Goal: Transaction & Acquisition: Purchase product/service

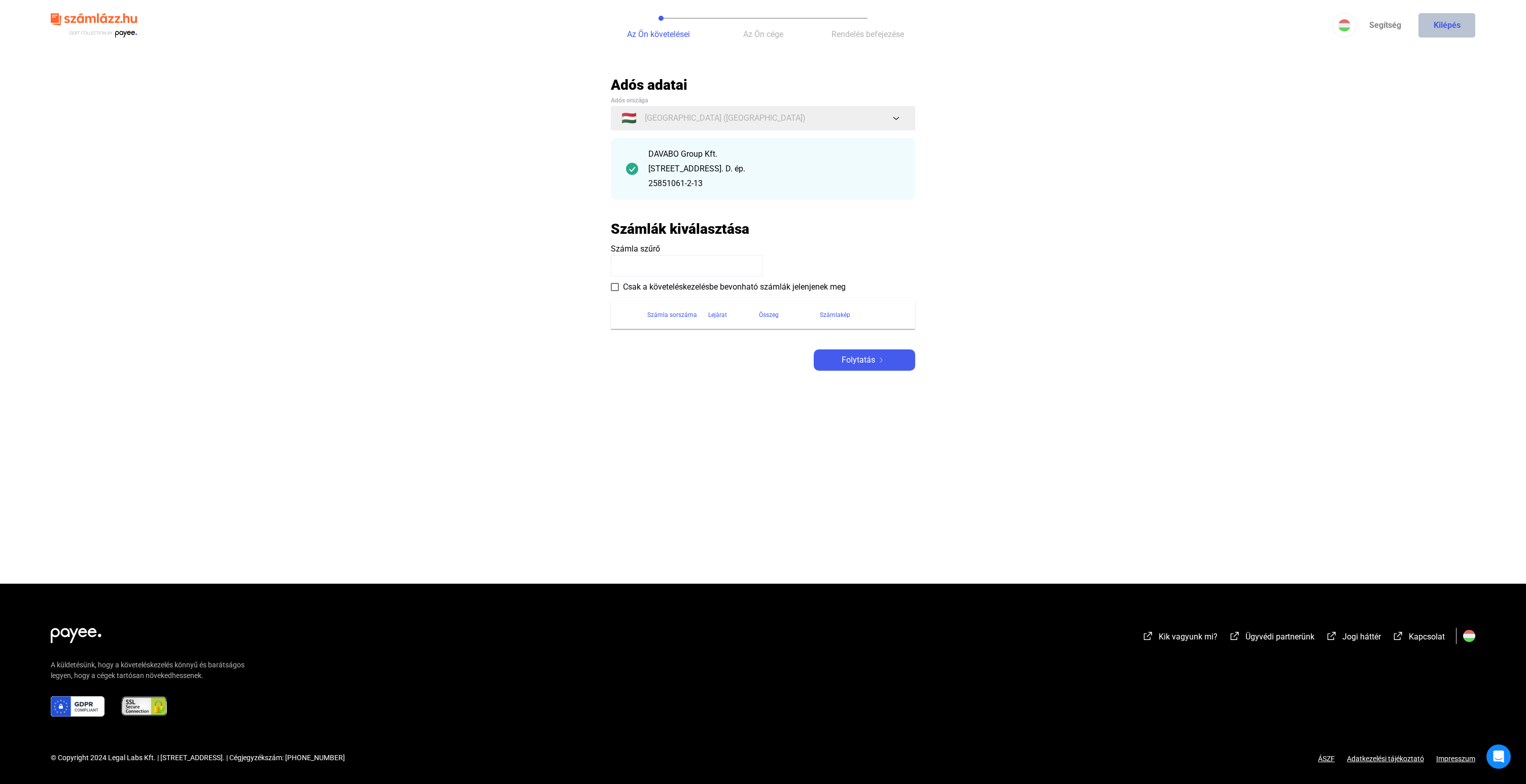
click at [1448, 23] on button "Kilépés" at bounding box center [1447, 25] width 57 height 24
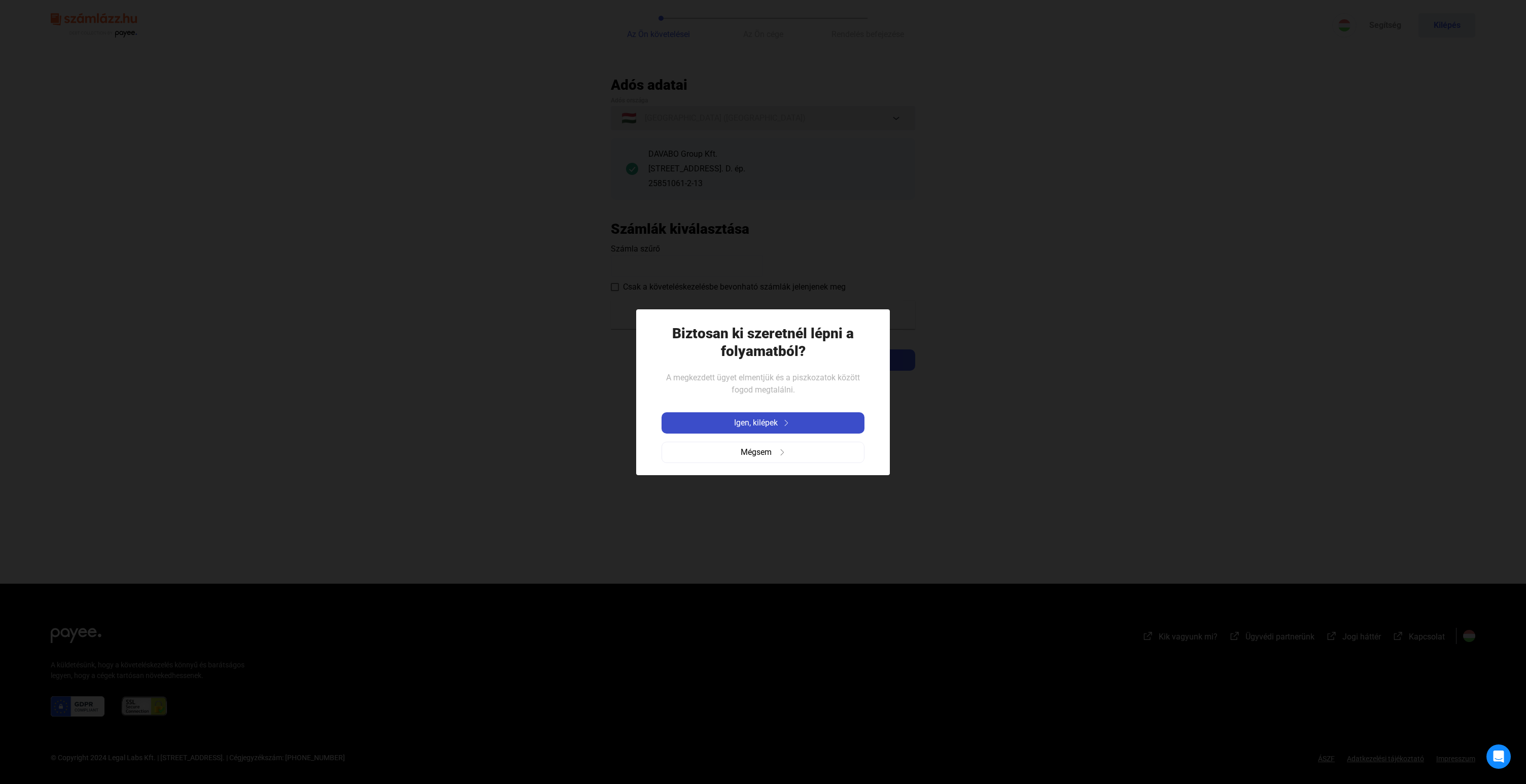
click at [810, 422] on div "Igen, kilépek" at bounding box center [763, 423] width 197 height 12
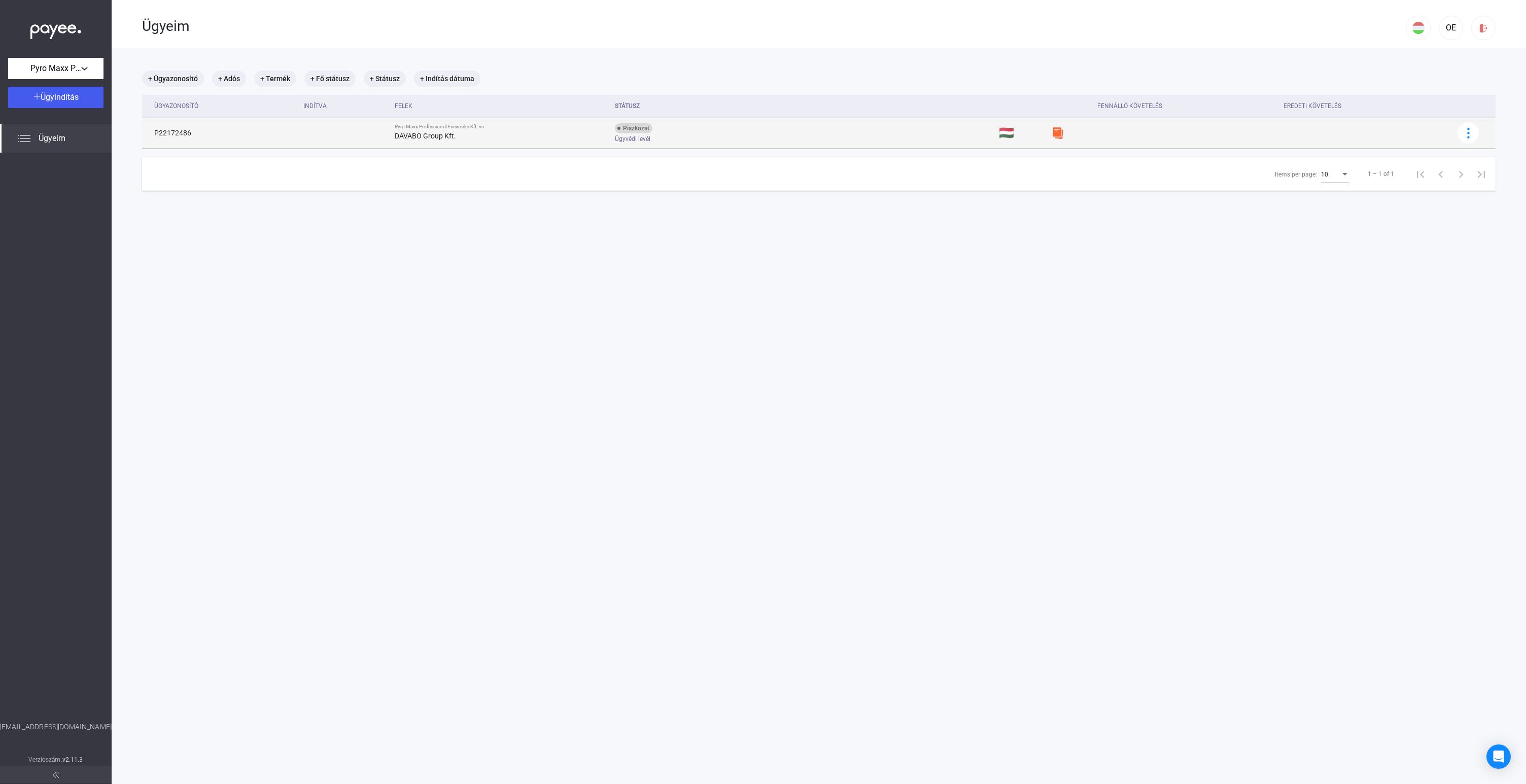
scroll to position [1, 0]
click at [1462, 129] on div at bounding box center [1469, 132] width 15 height 11
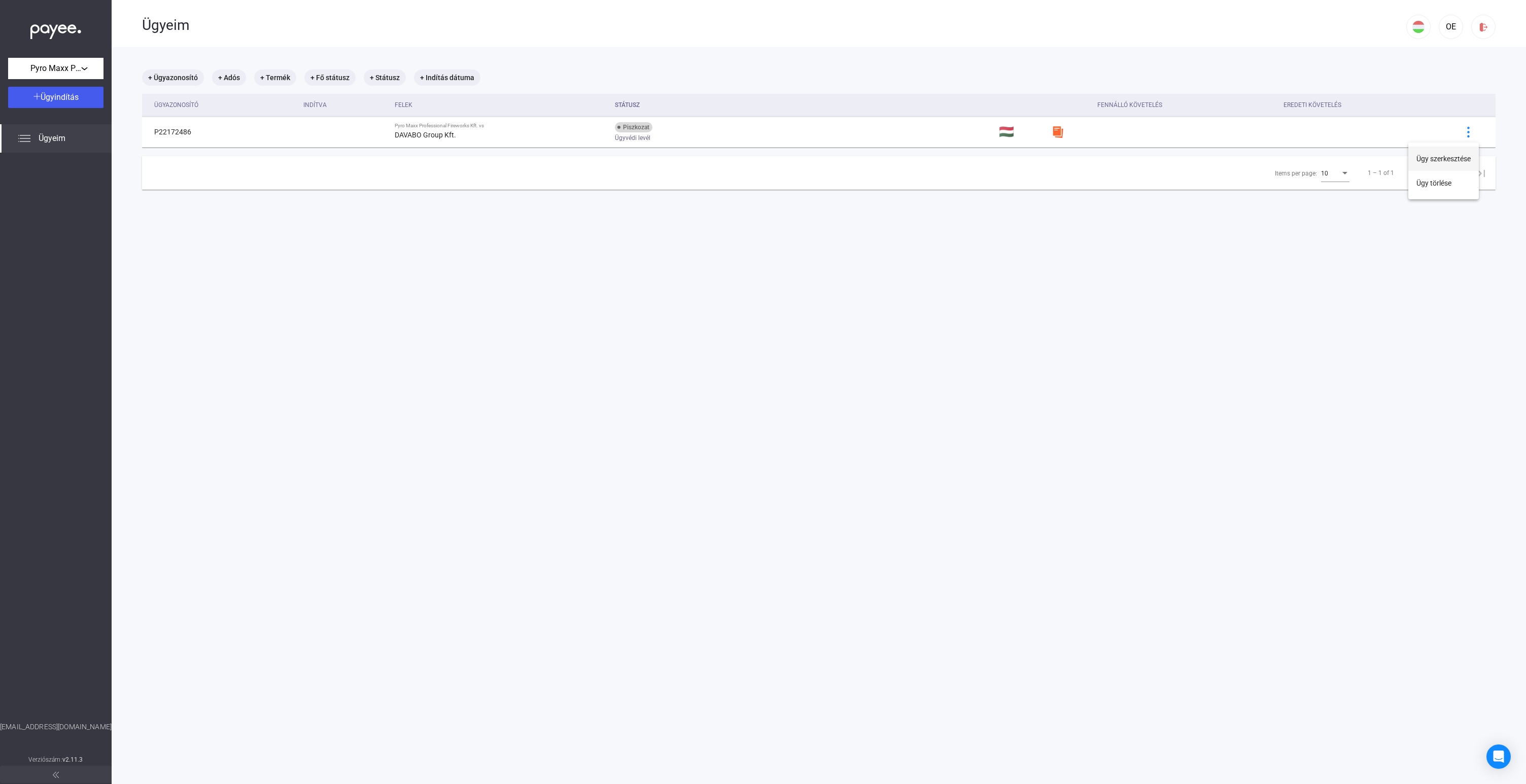
click at [1441, 160] on button "Ügy szerkesztése" at bounding box center [1443, 158] width 70 height 24
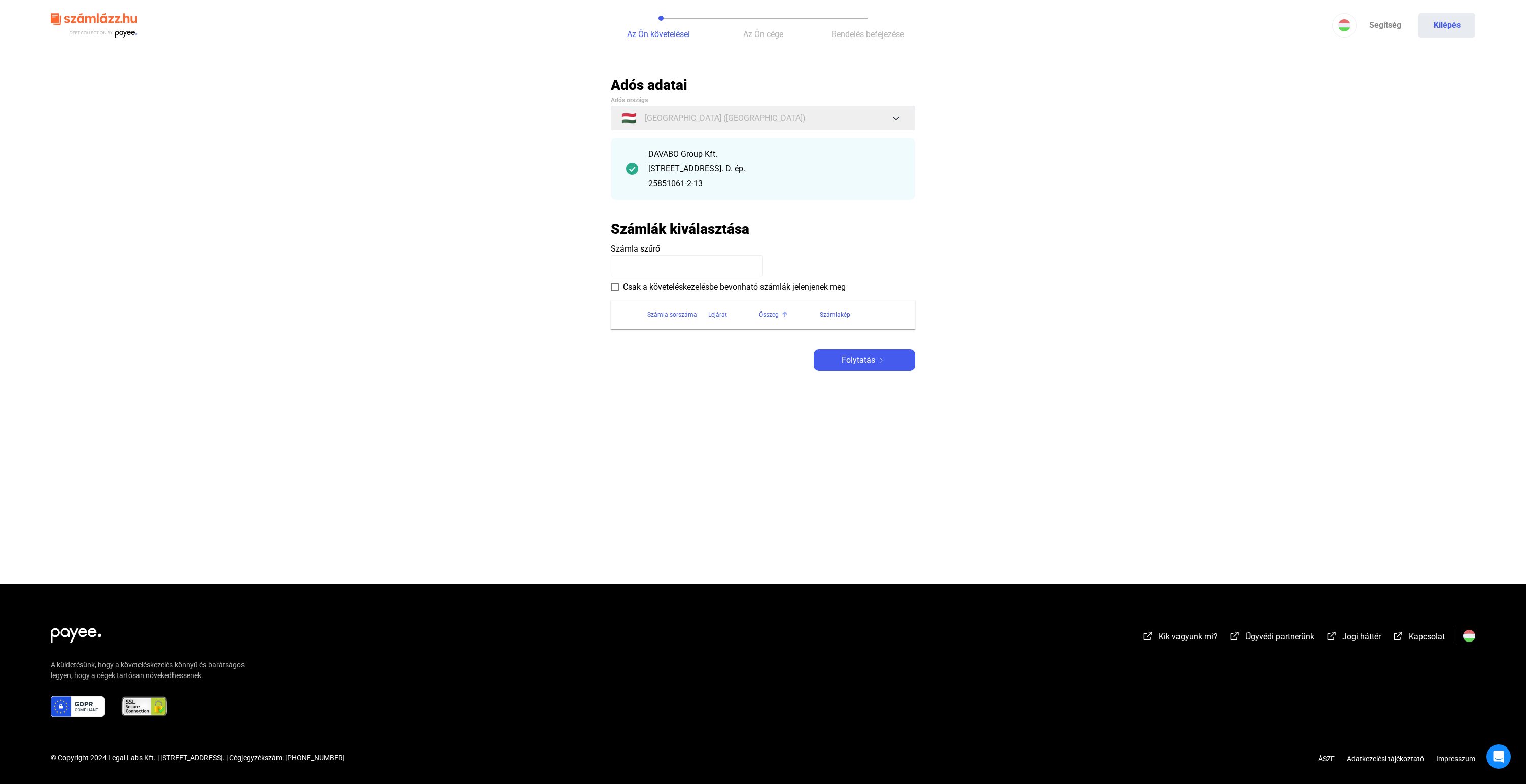
click at [778, 322] on th "Összeg" at bounding box center [789, 315] width 61 height 28
click at [1443, 18] on button "Kilépés" at bounding box center [1447, 25] width 57 height 24
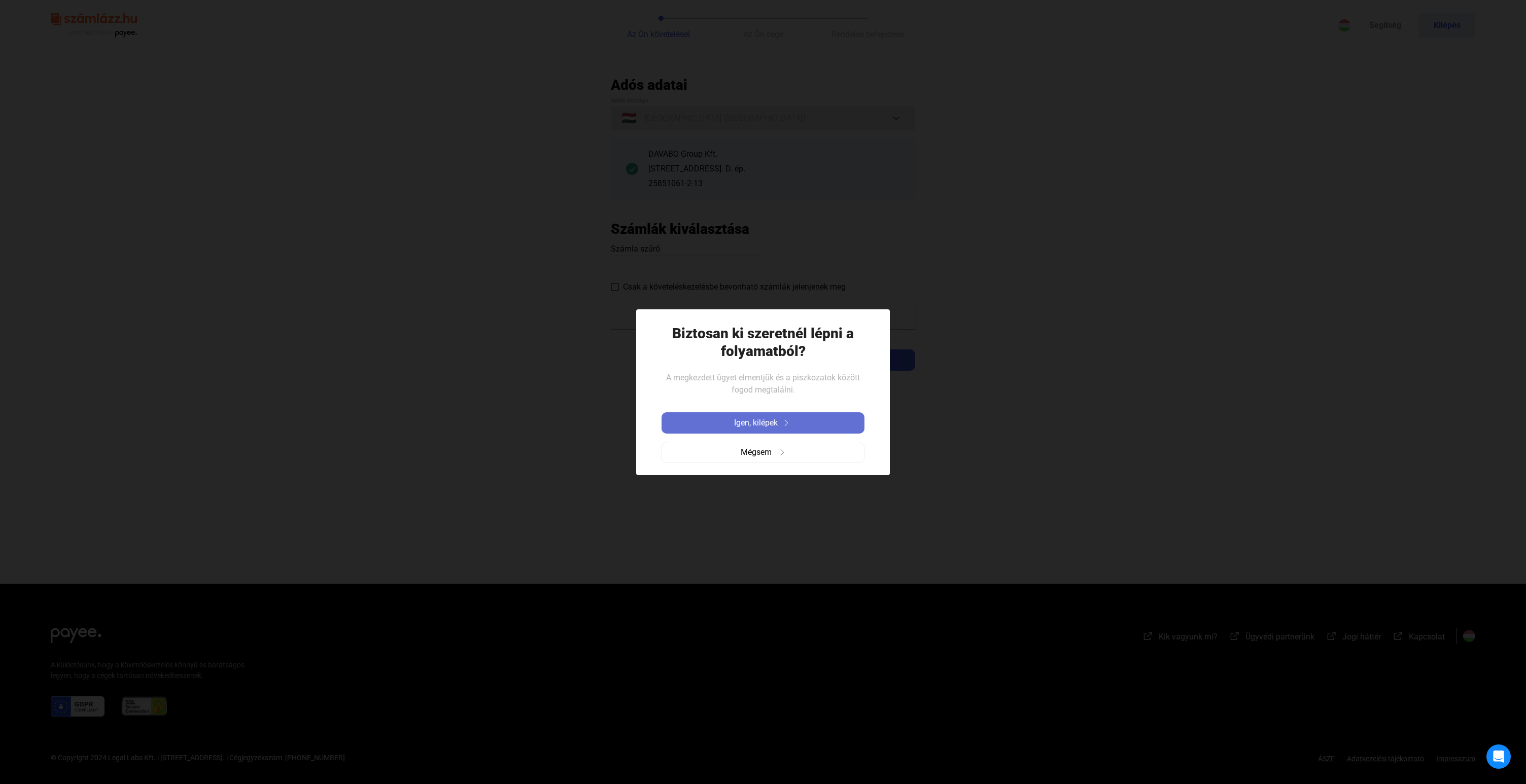
click at [778, 418] on span "Igen, kilépek" at bounding box center [756, 423] width 44 height 12
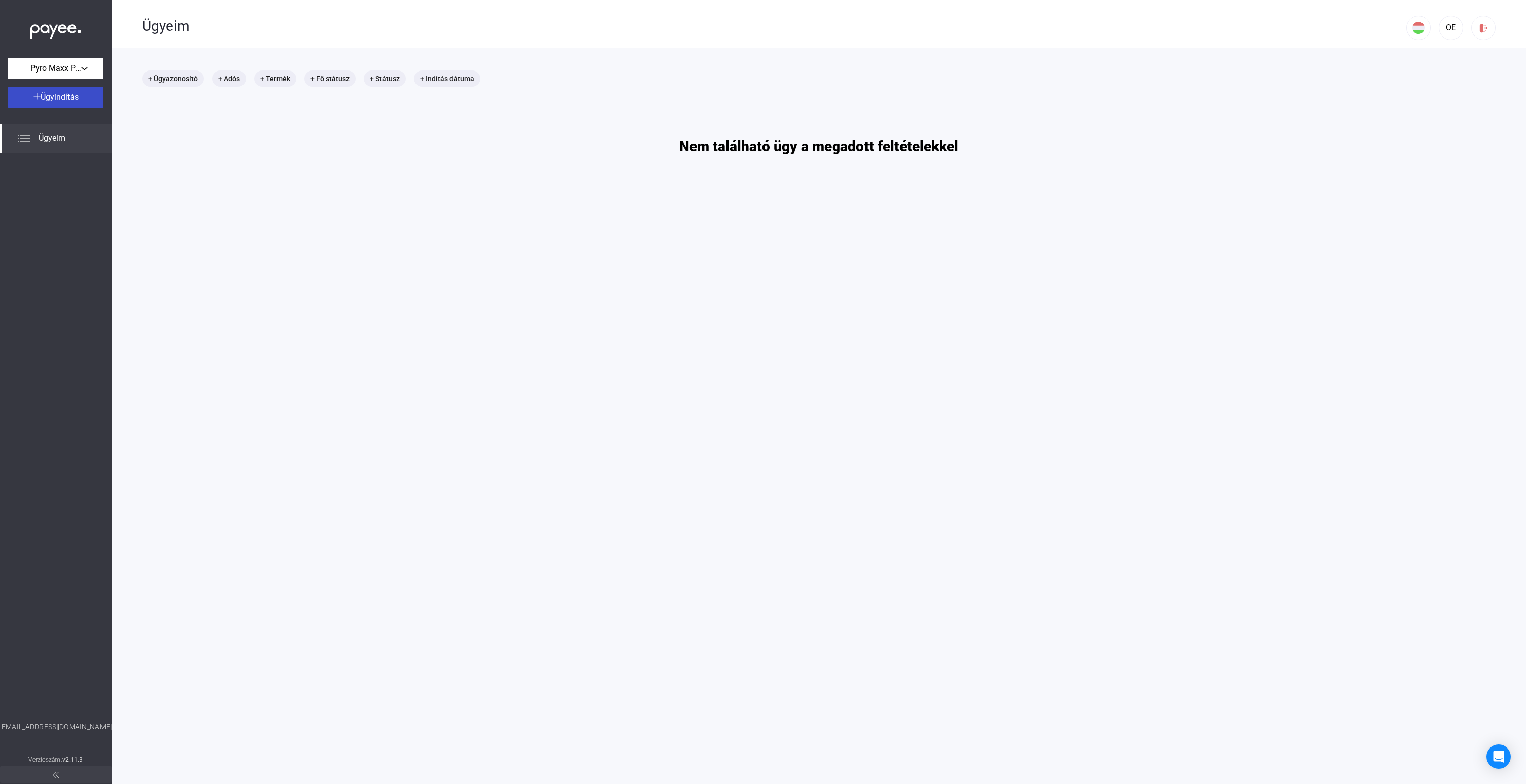
click at [73, 102] on span "Ügyindítás" at bounding box center [60, 97] width 38 height 9
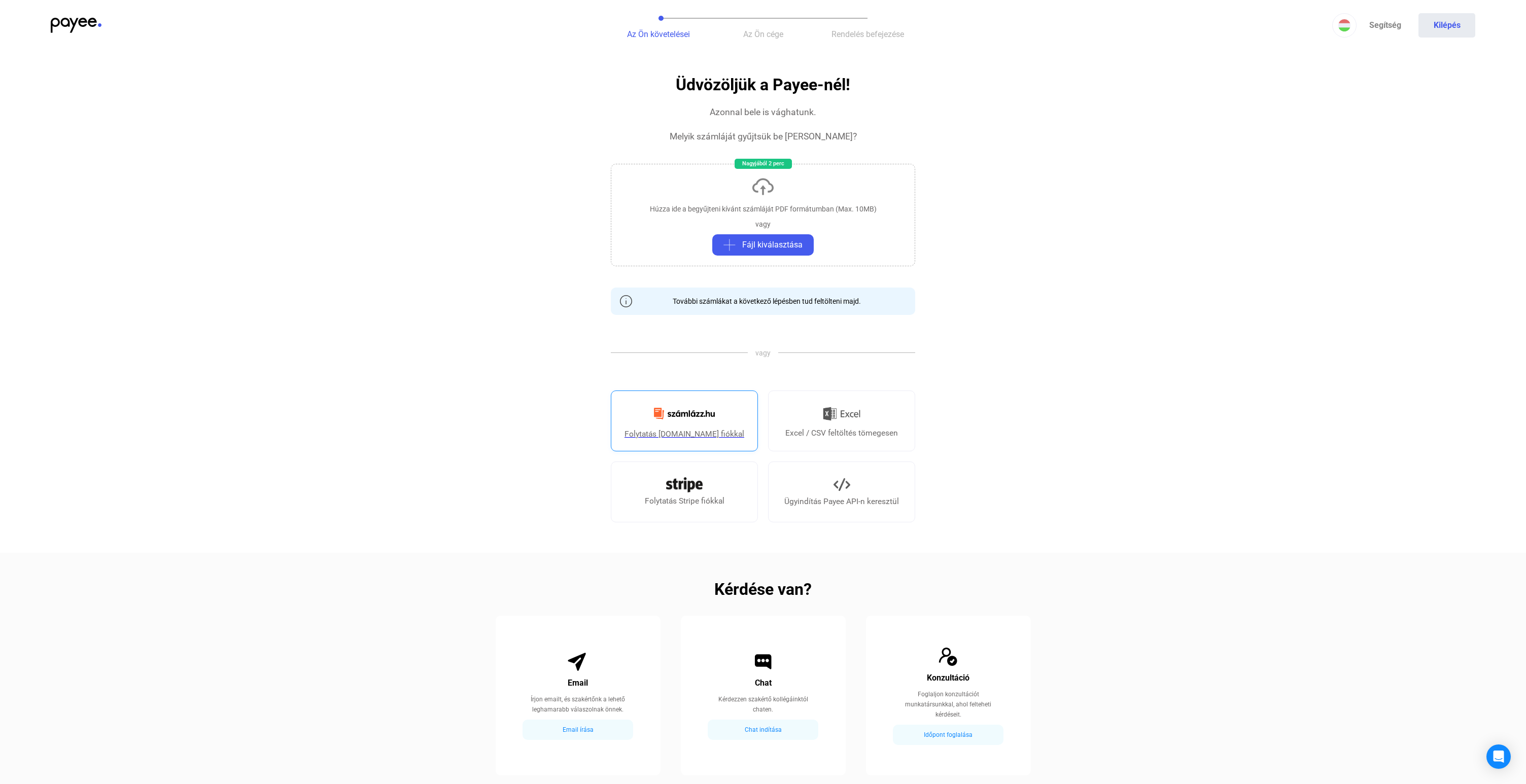
click at [680, 418] on img at bounding box center [684, 413] width 73 height 24
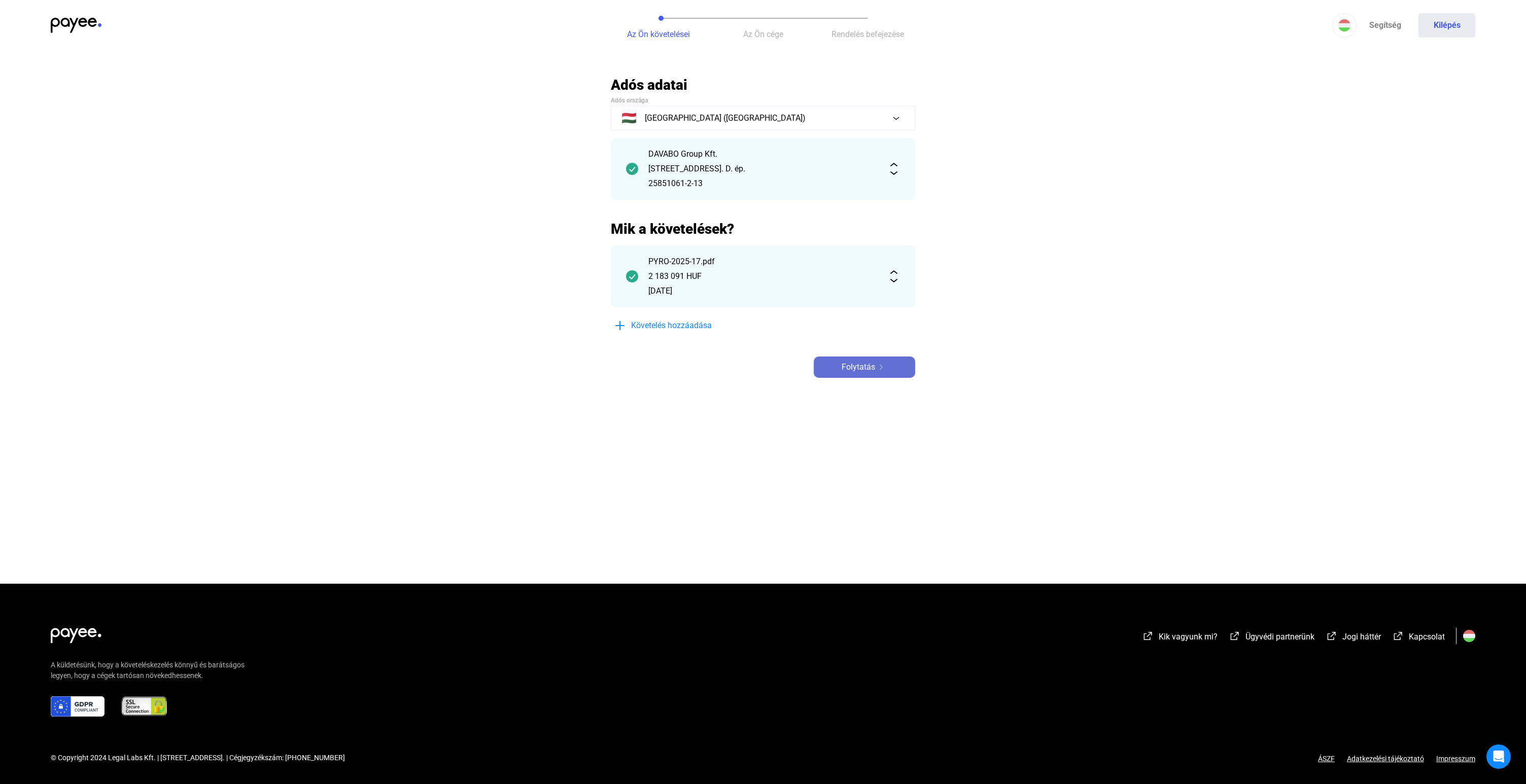
click at [877, 362] on div "Folytatás" at bounding box center [864, 367] width 95 height 12
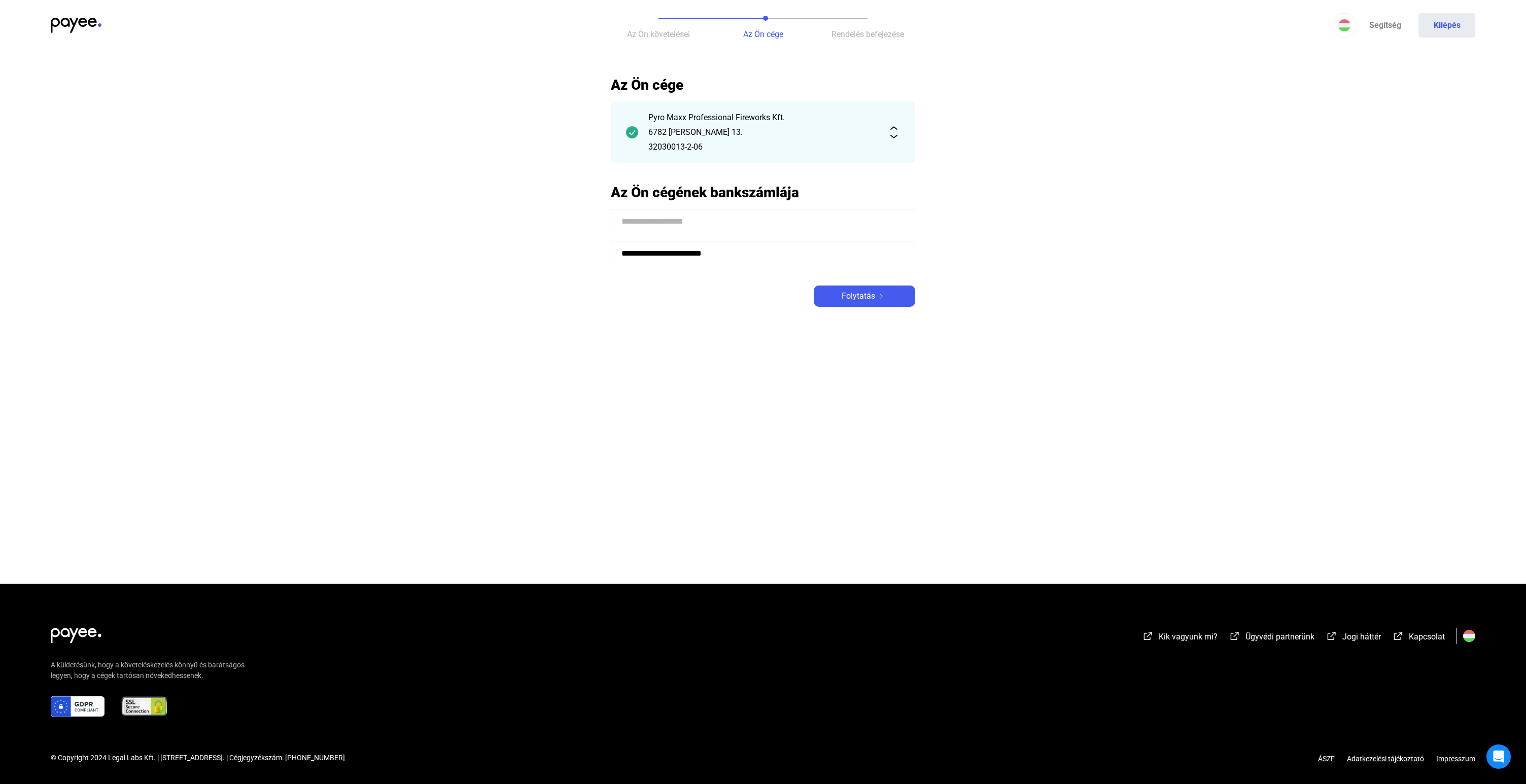
click at [754, 222] on input at bounding box center [763, 221] width 304 height 24
type input "**********"
click at [876, 295] on img at bounding box center [881, 296] width 12 height 5
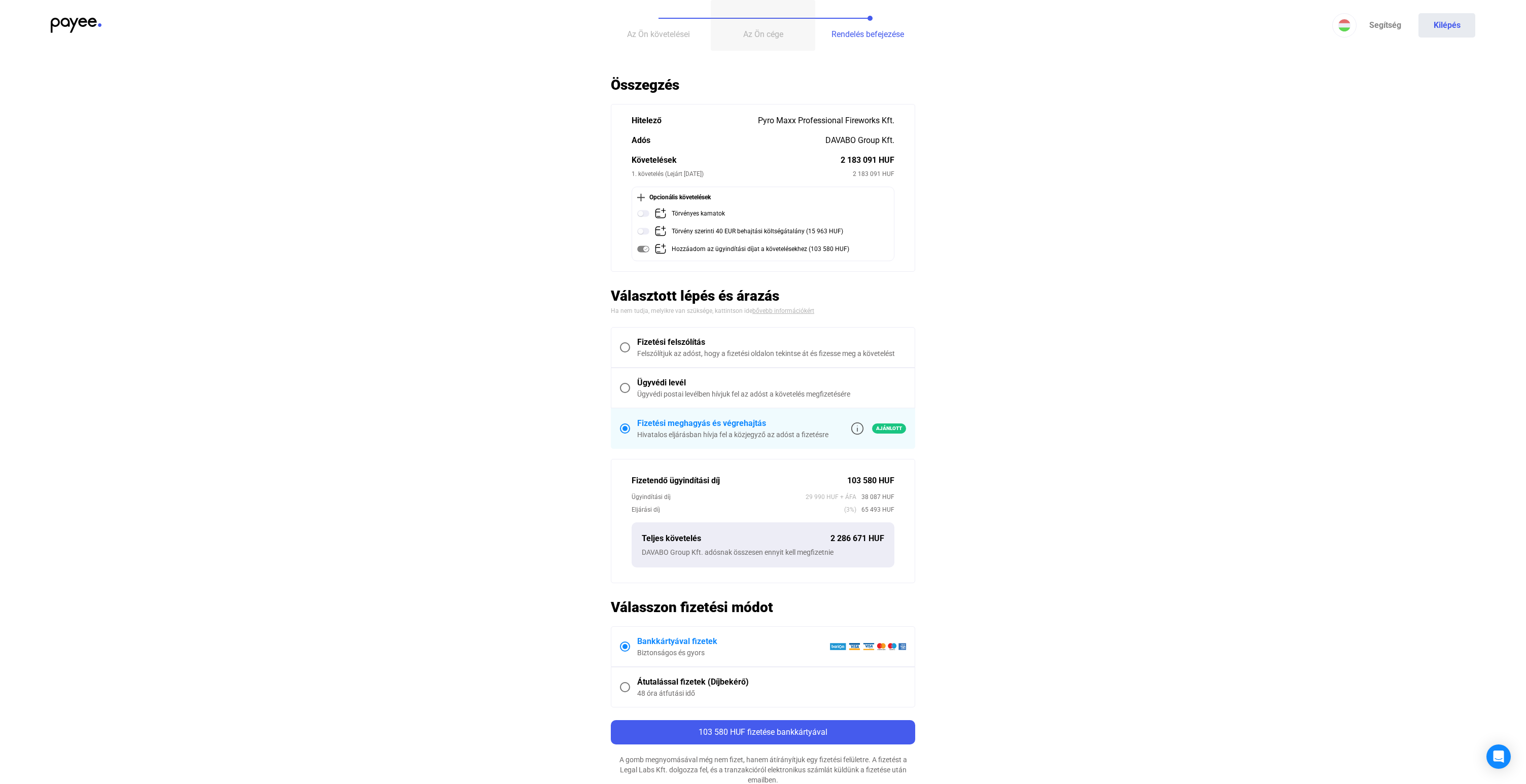
click at [761, 34] on span "Az Ön cége" at bounding box center [764, 34] width 40 height 9
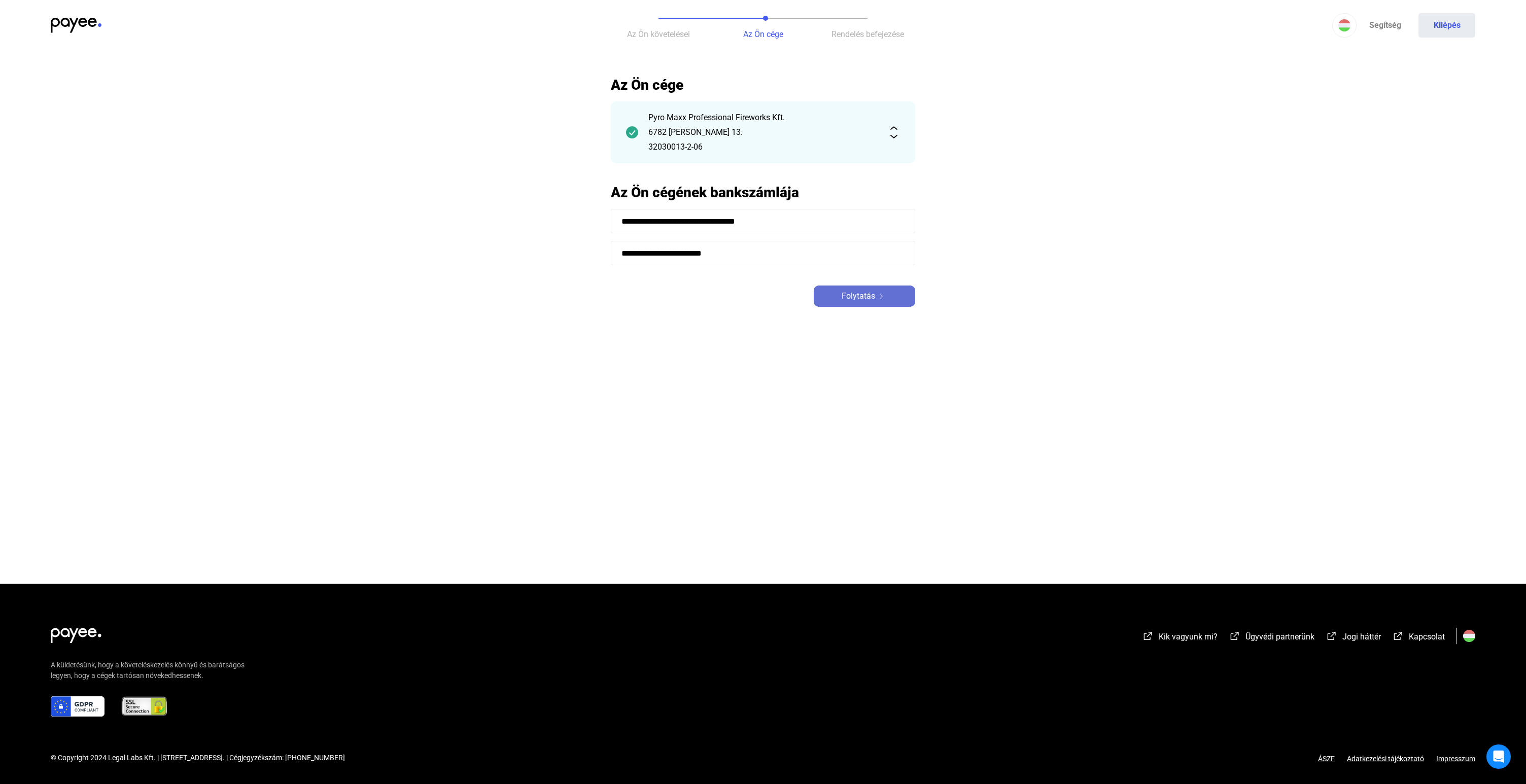
click at [871, 300] on span "Folytatás" at bounding box center [858, 296] width 34 height 12
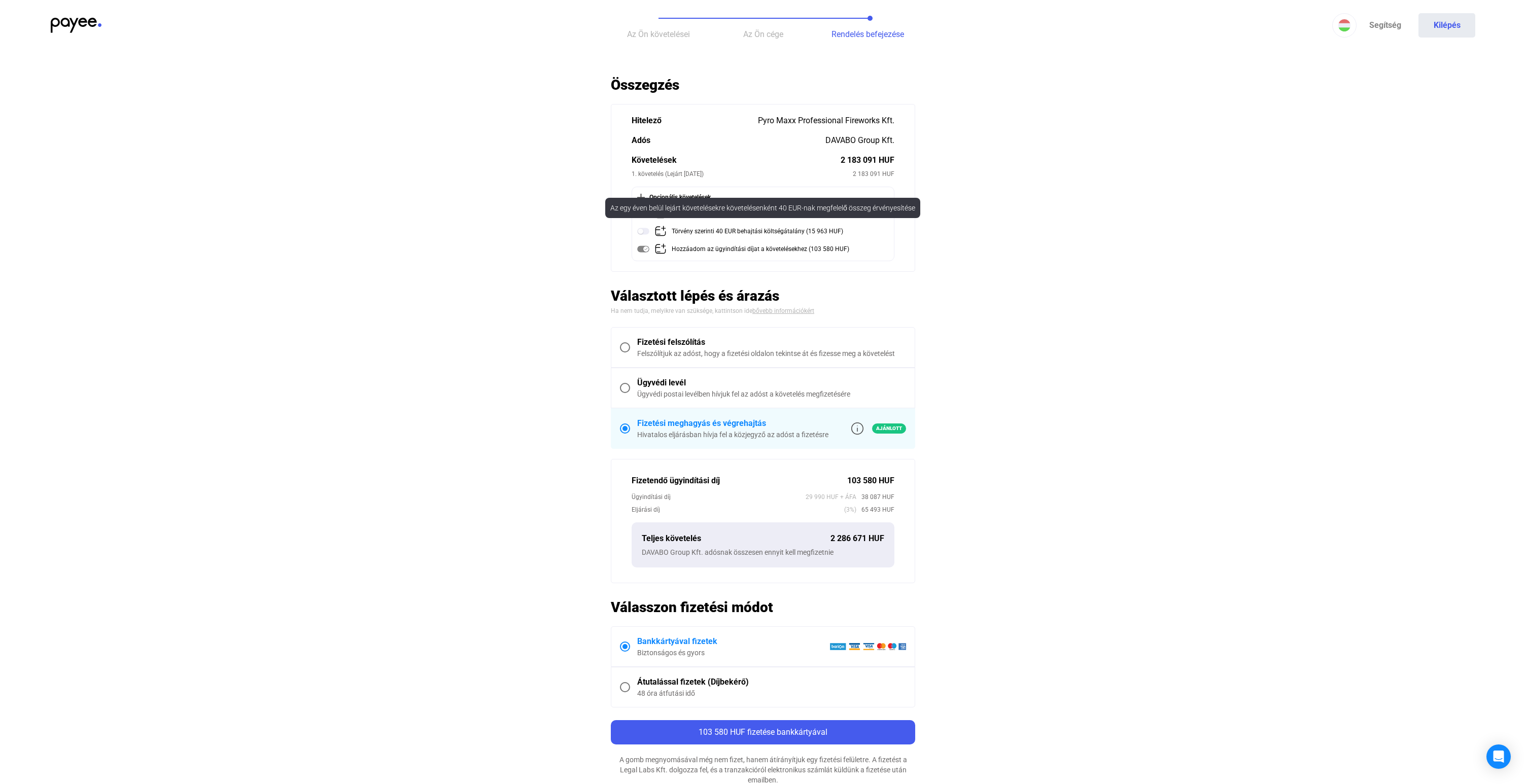
click at [645, 232] on img at bounding box center [643, 231] width 12 height 12
click at [643, 214] on img at bounding box center [643, 213] width 12 height 12
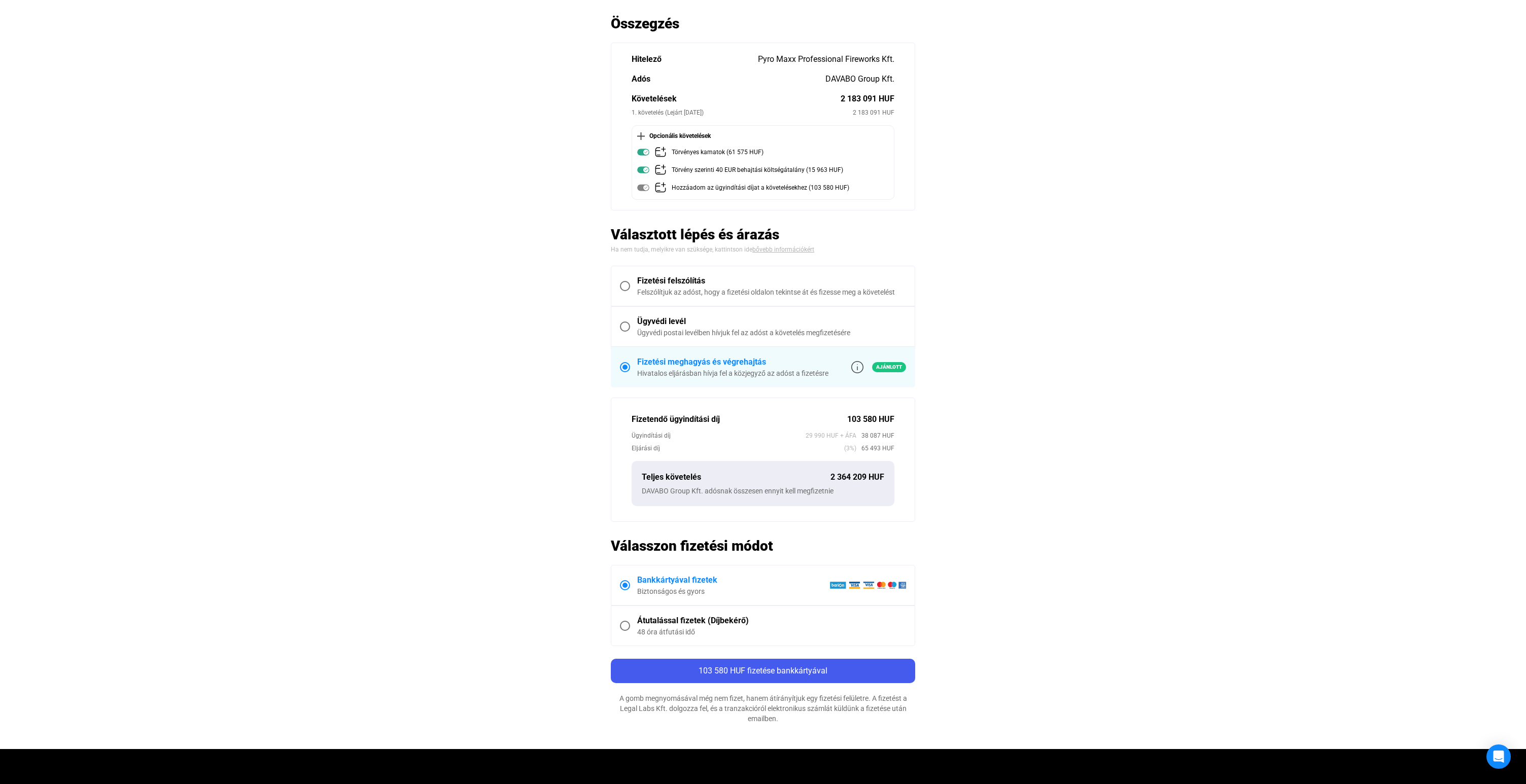
scroll to position [70, 0]
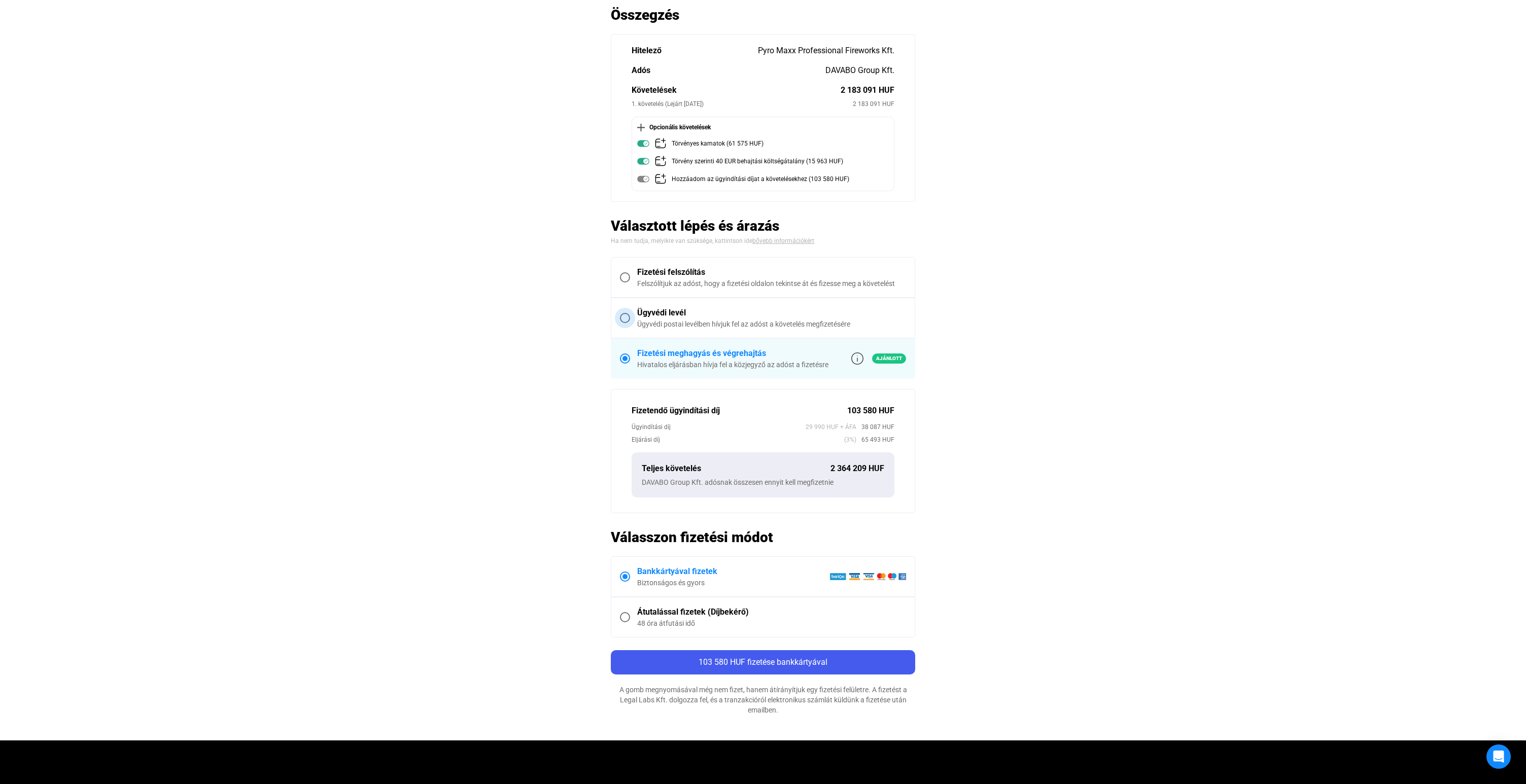
click at [626, 317] on span at bounding box center [624, 317] width 10 height 10
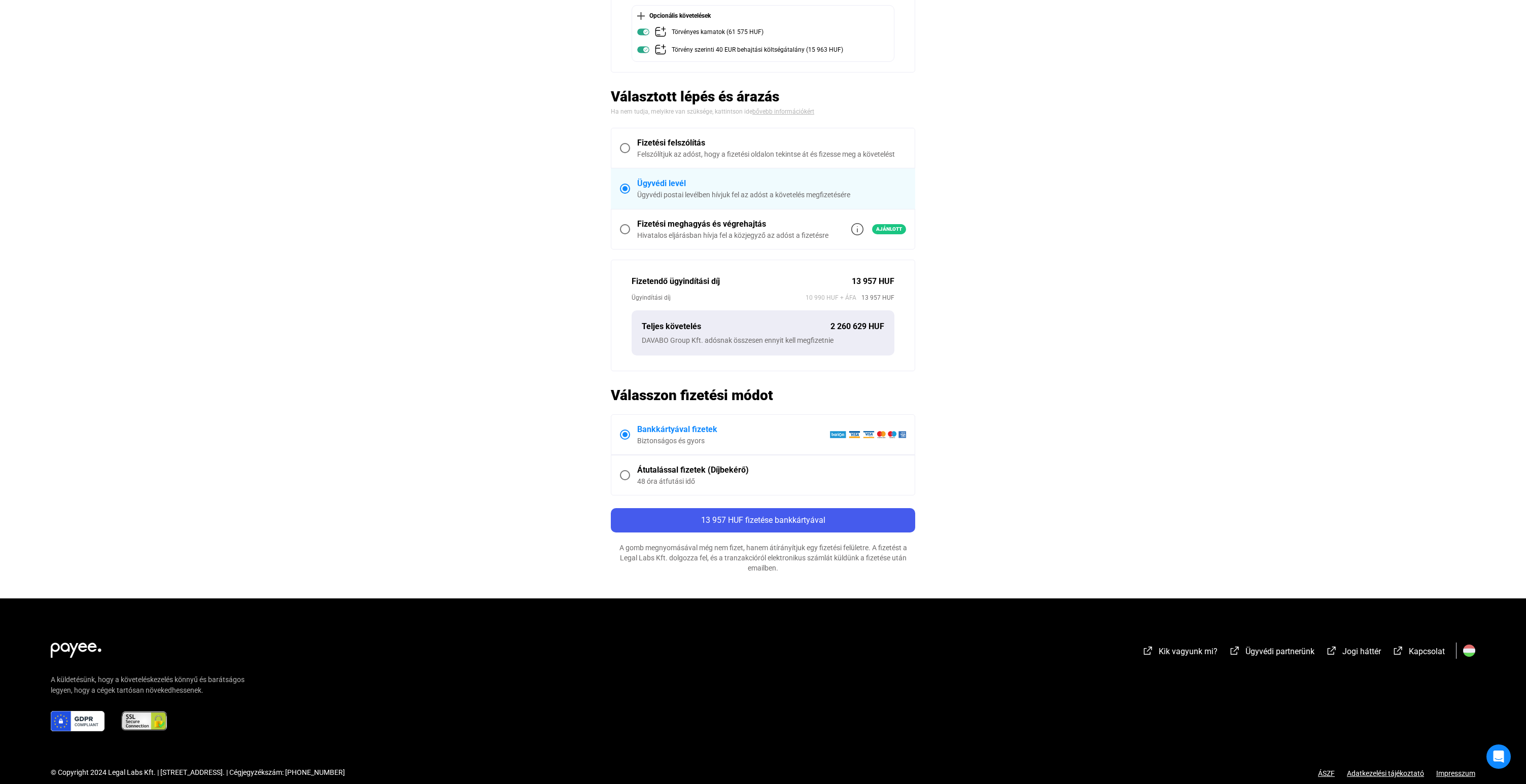
scroll to position [195, 0]
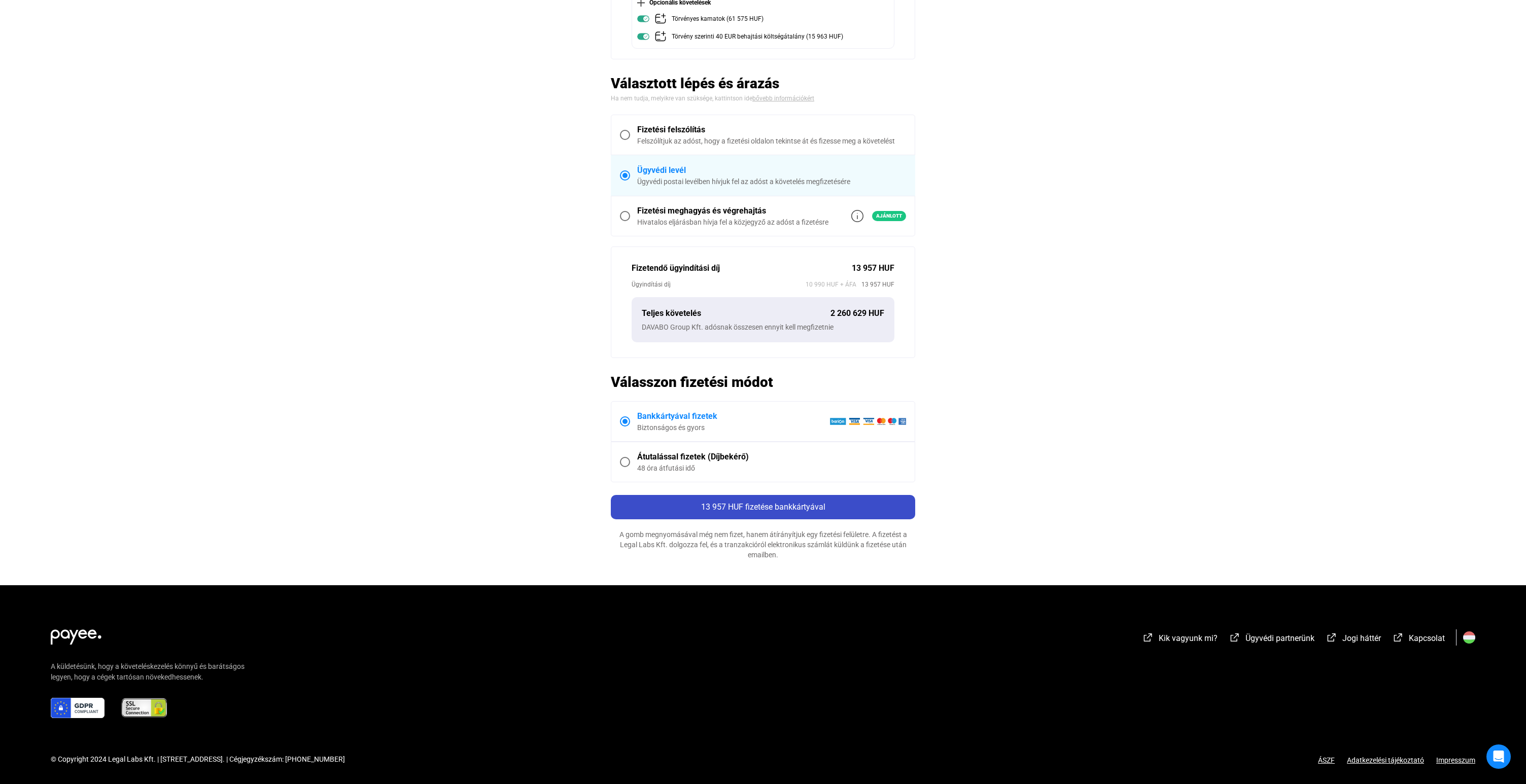
click at [796, 506] on span "13 957 HUF fizetése bankkártyával" at bounding box center [764, 507] width 124 height 9
click at [787, 503] on span "13 957 HUF fizetése bankkártyával" at bounding box center [764, 507] width 124 height 9
